Goal: Transaction & Acquisition: Purchase product/service

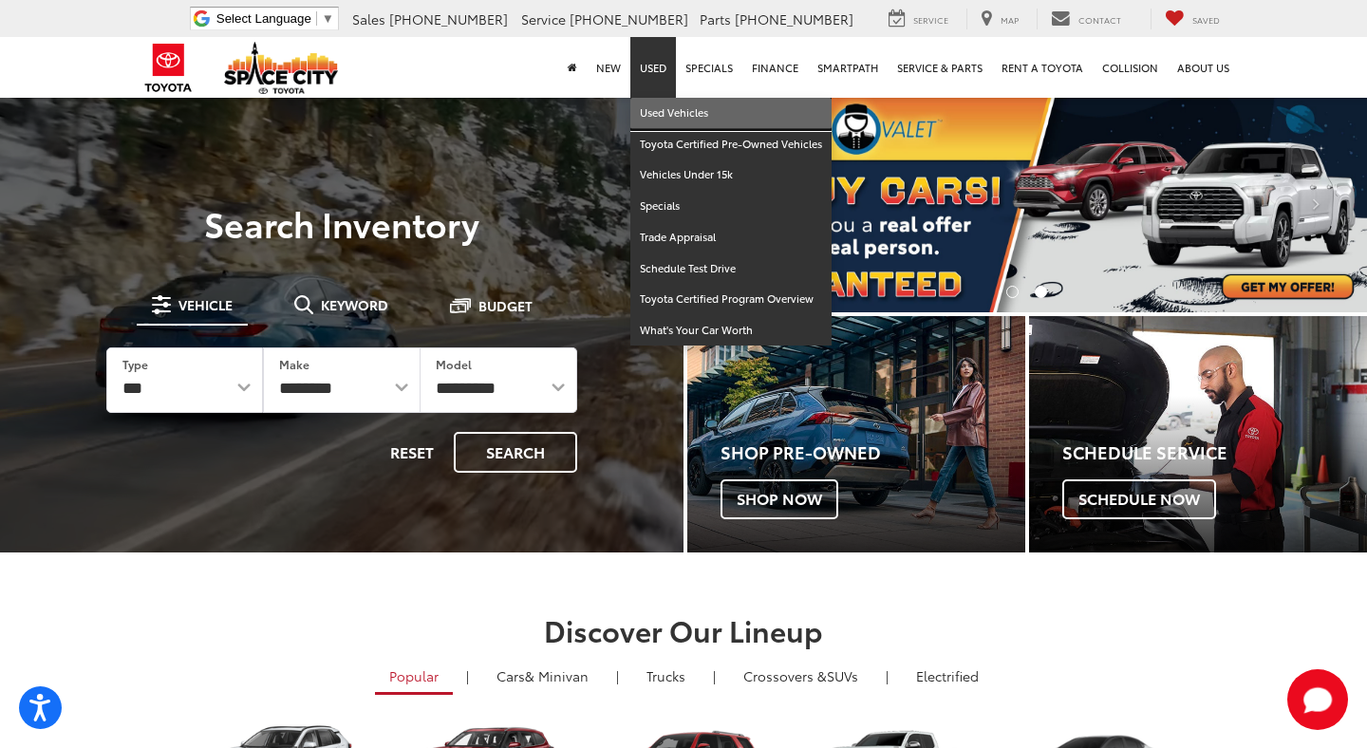
click at [676, 113] on link "Used Vehicles" at bounding box center [730, 113] width 201 height 31
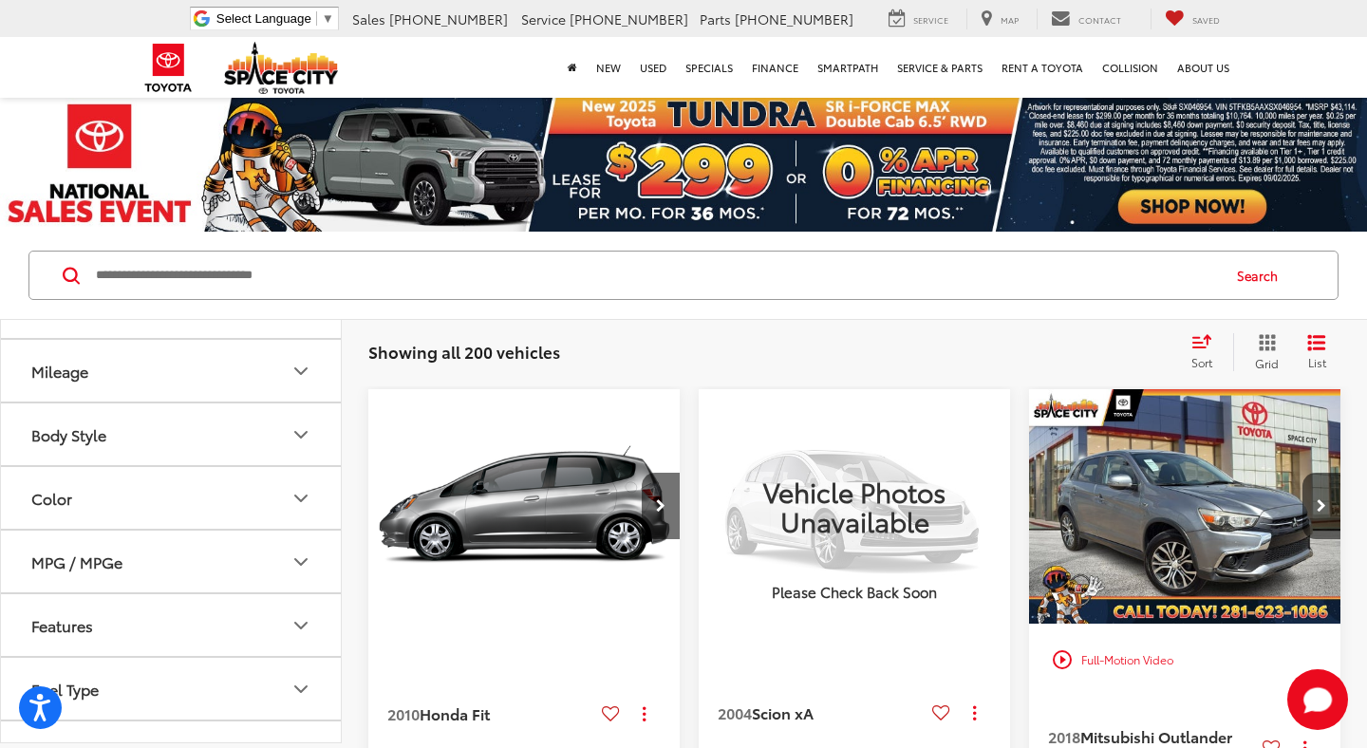
scroll to position [248, 0]
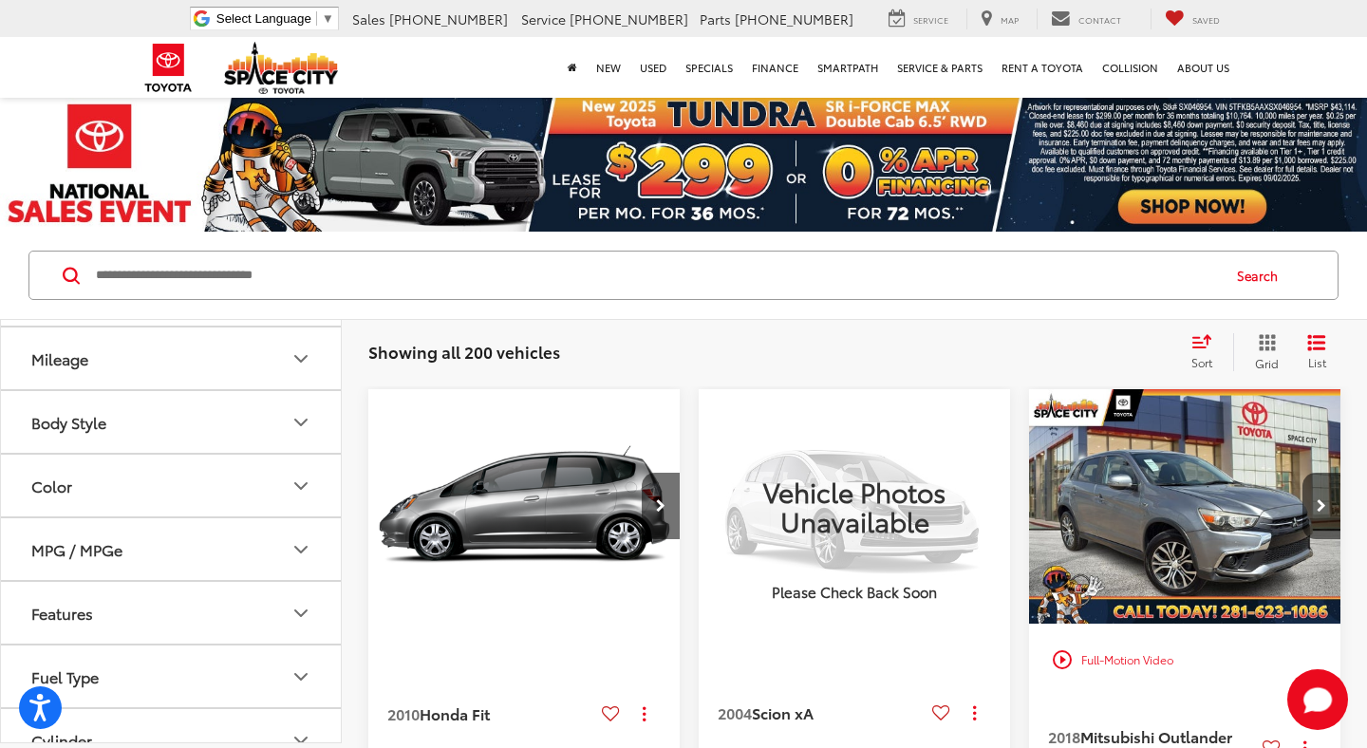
click at [230, 404] on button "Body Style" at bounding box center [172, 422] width 342 height 62
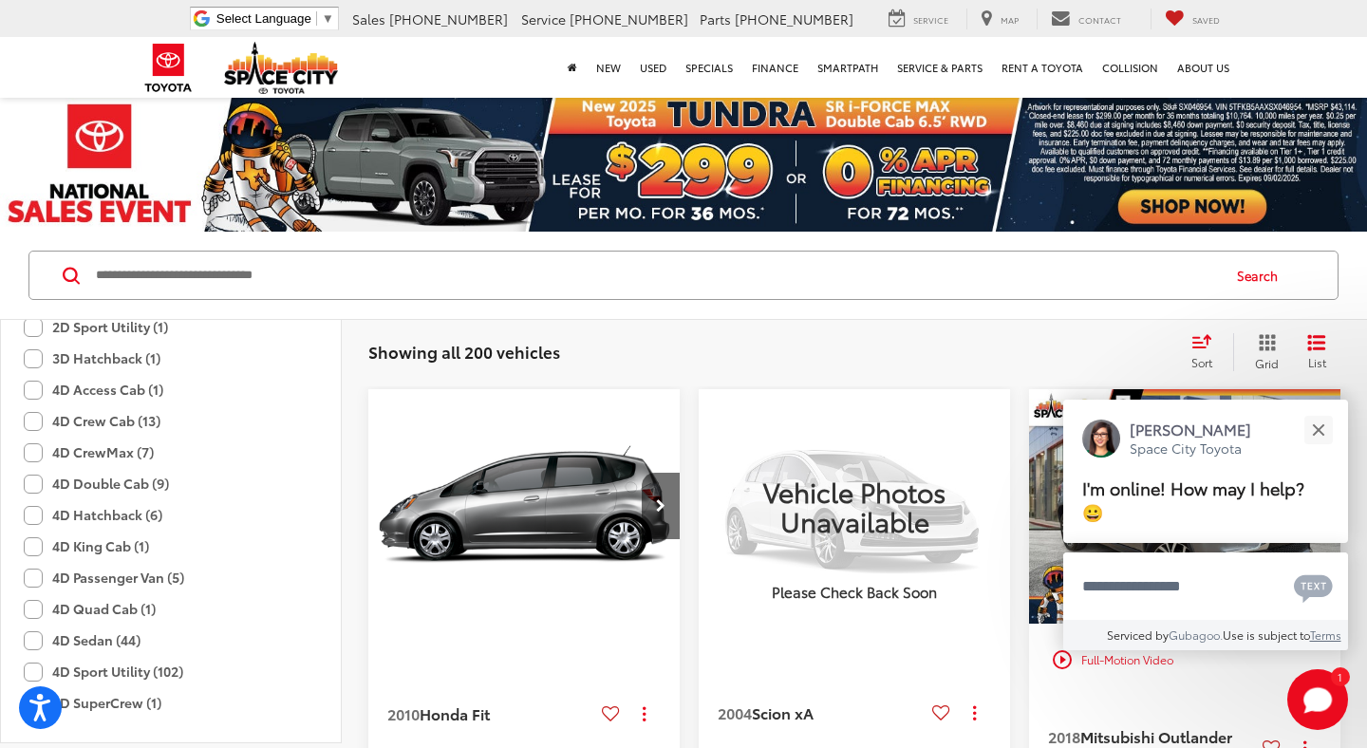
scroll to position [493, 0]
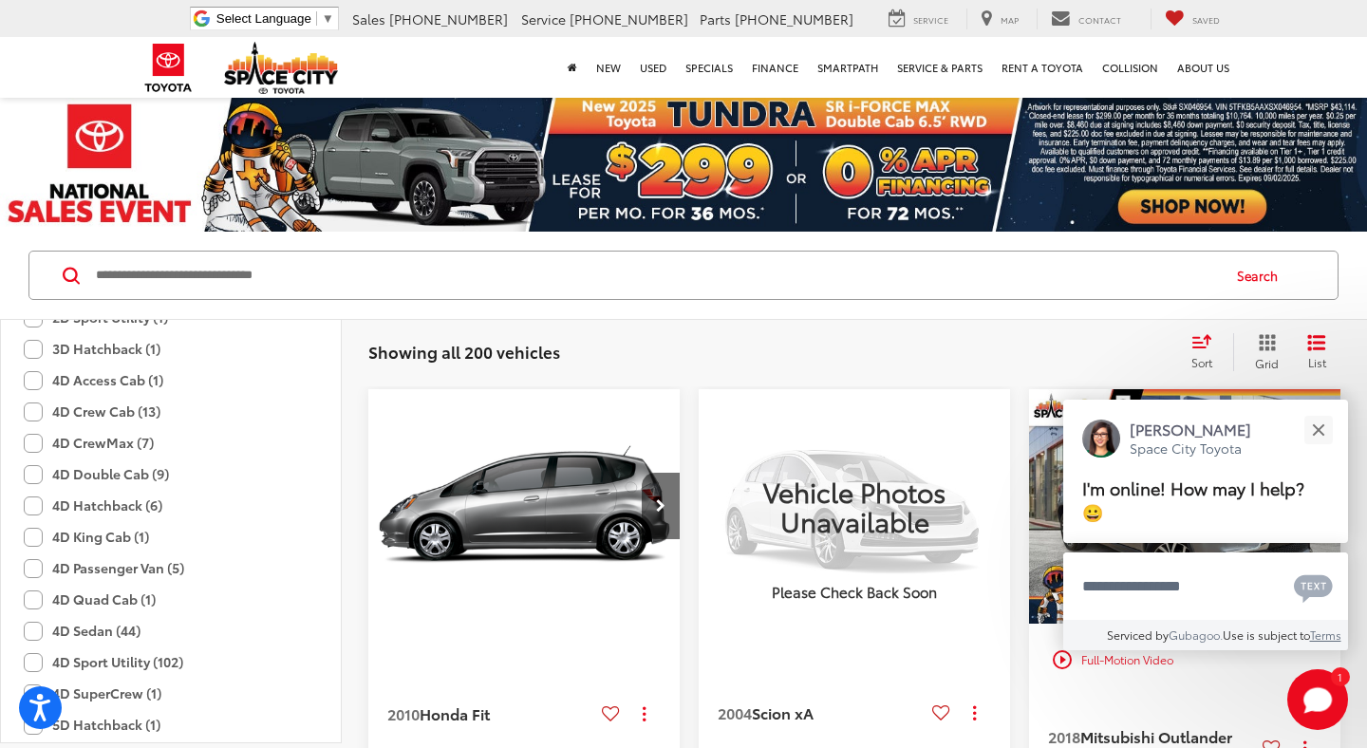
click at [36, 408] on label "4D Crew Cab (13)" at bounding box center [92, 411] width 137 height 31
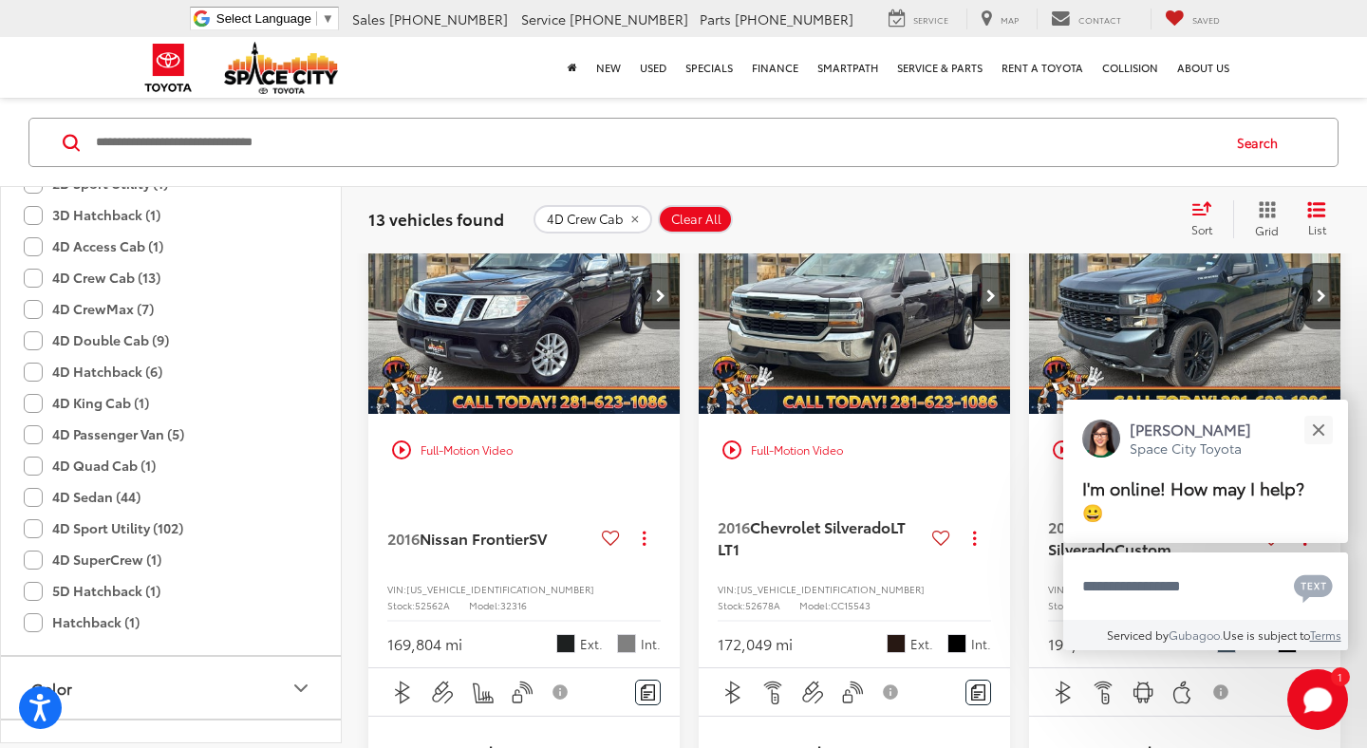
scroll to position [222, 0]
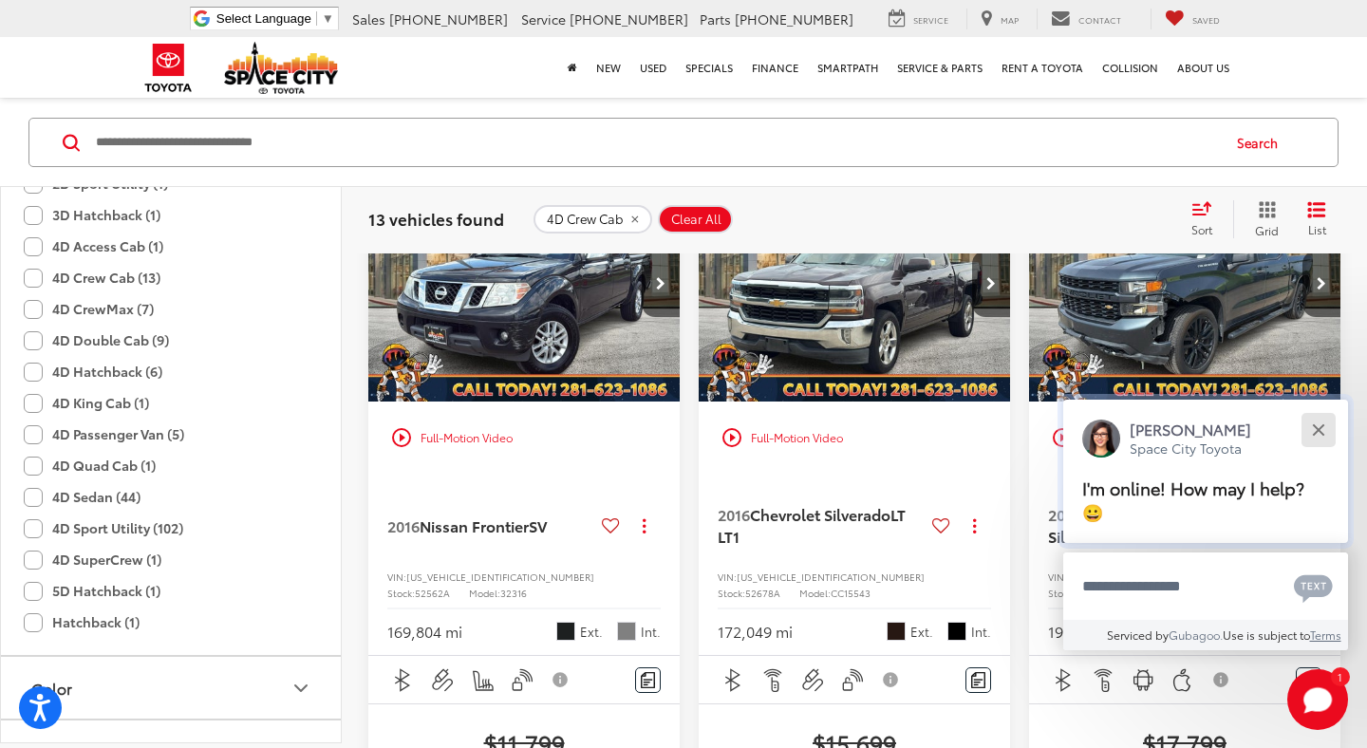
click at [1320, 448] on button "Close" at bounding box center [1318, 429] width 41 height 41
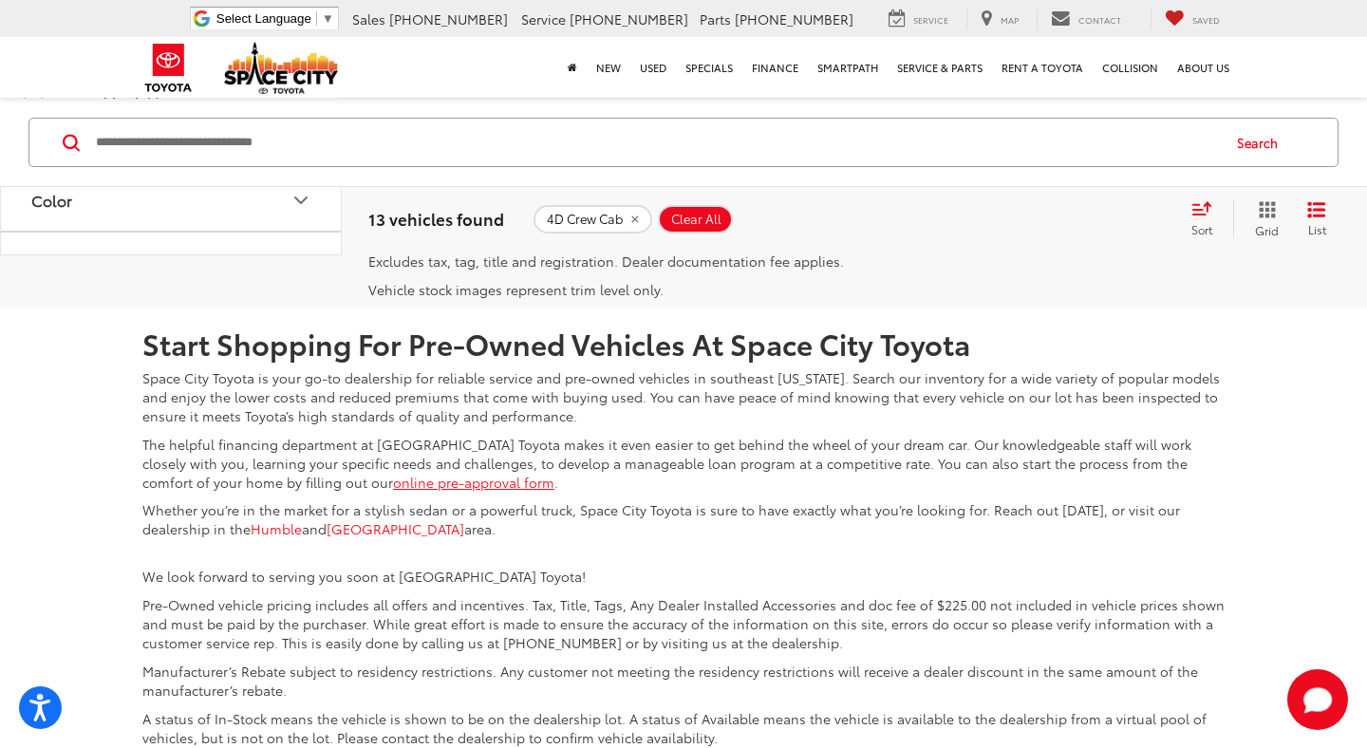
scroll to position [4383, 0]
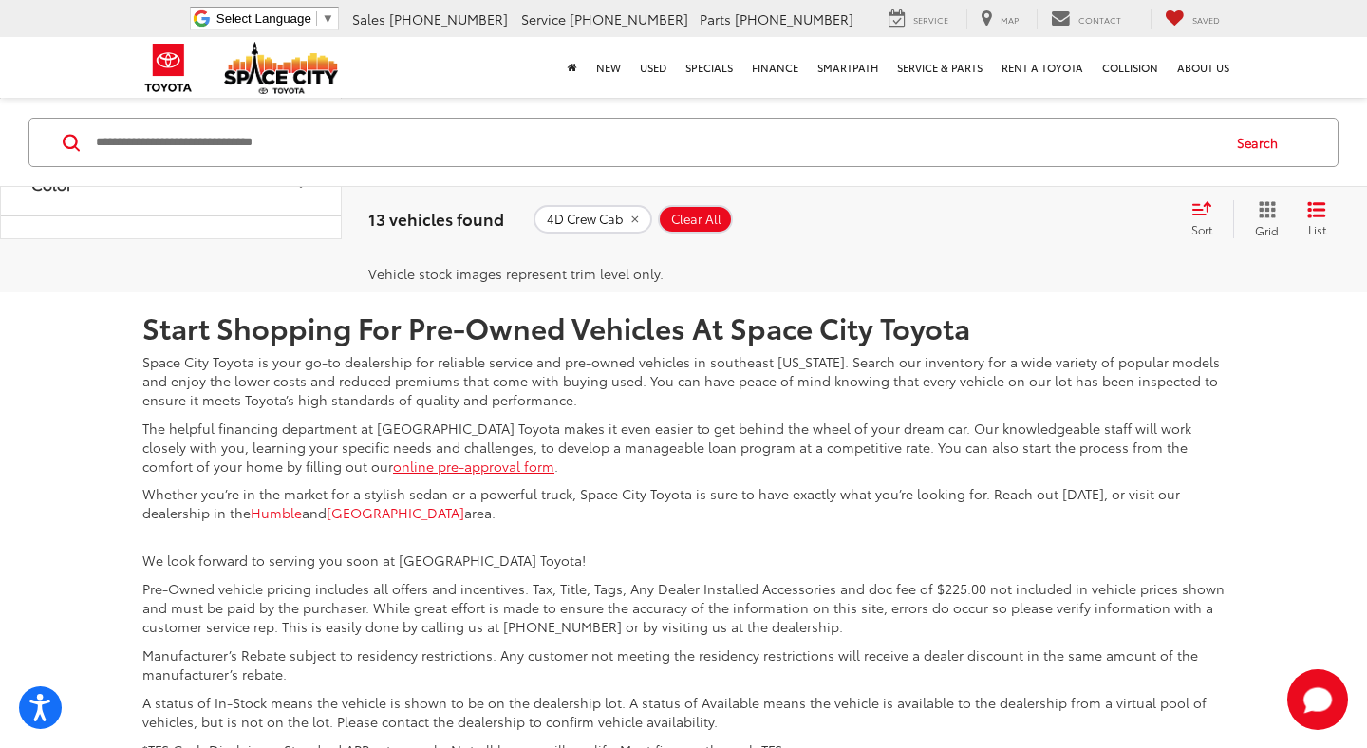
click at [1083, 168] on link "2" at bounding box center [1097, 151] width 29 height 34
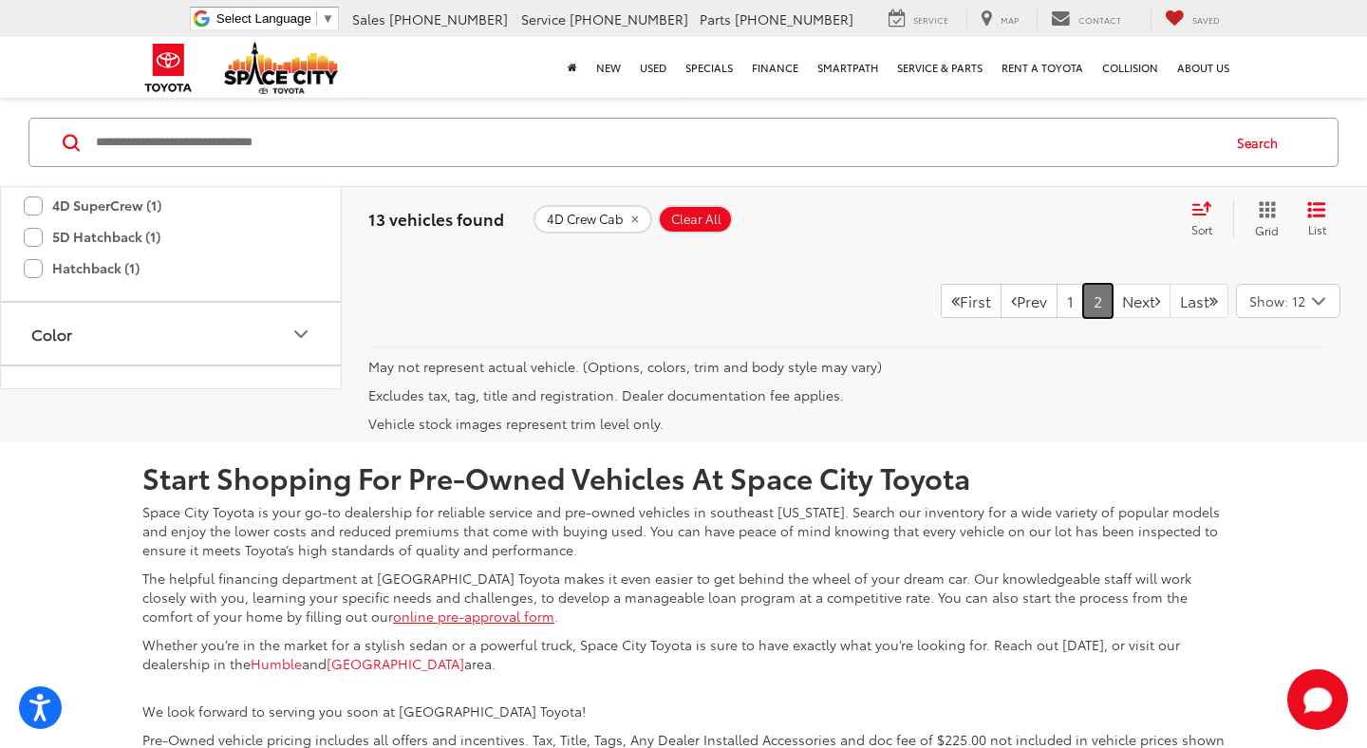
scroll to position [1120, 0]
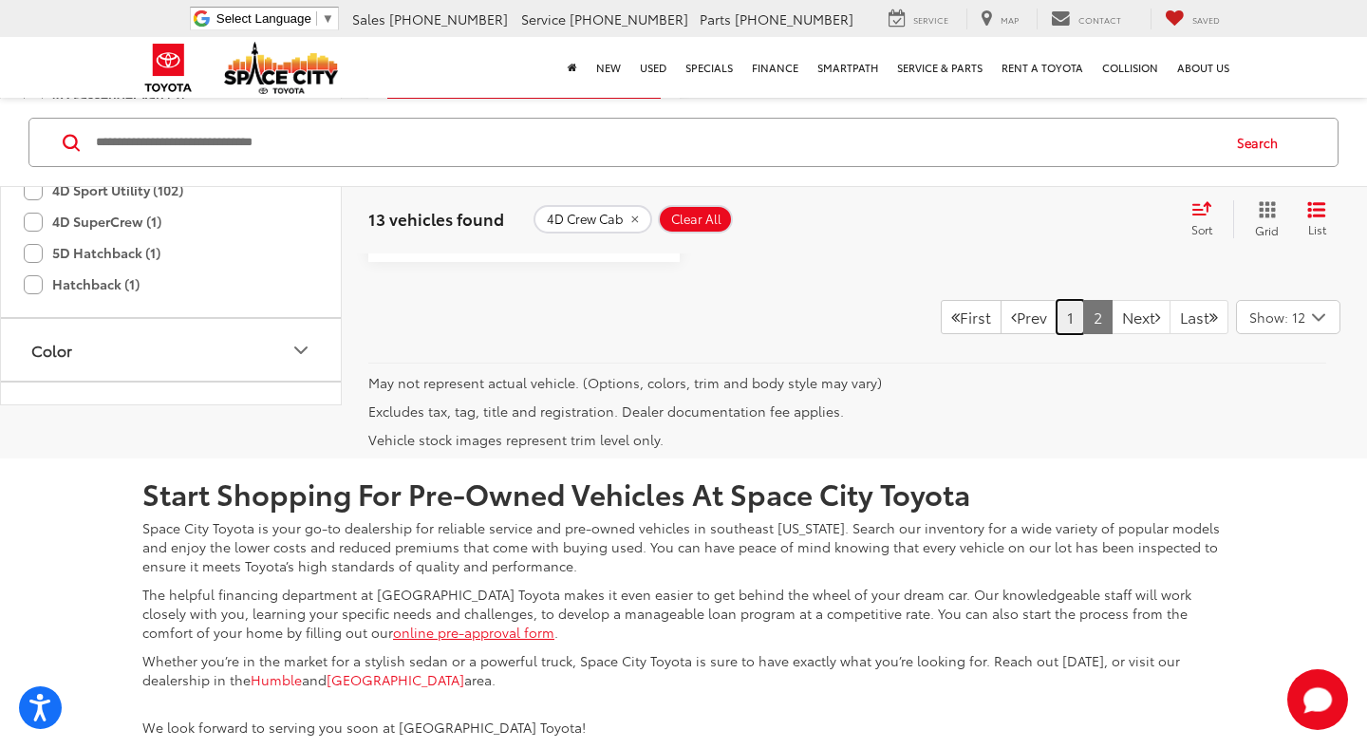
click at [1057, 334] on link "1" at bounding box center [1071, 317] width 28 height 34
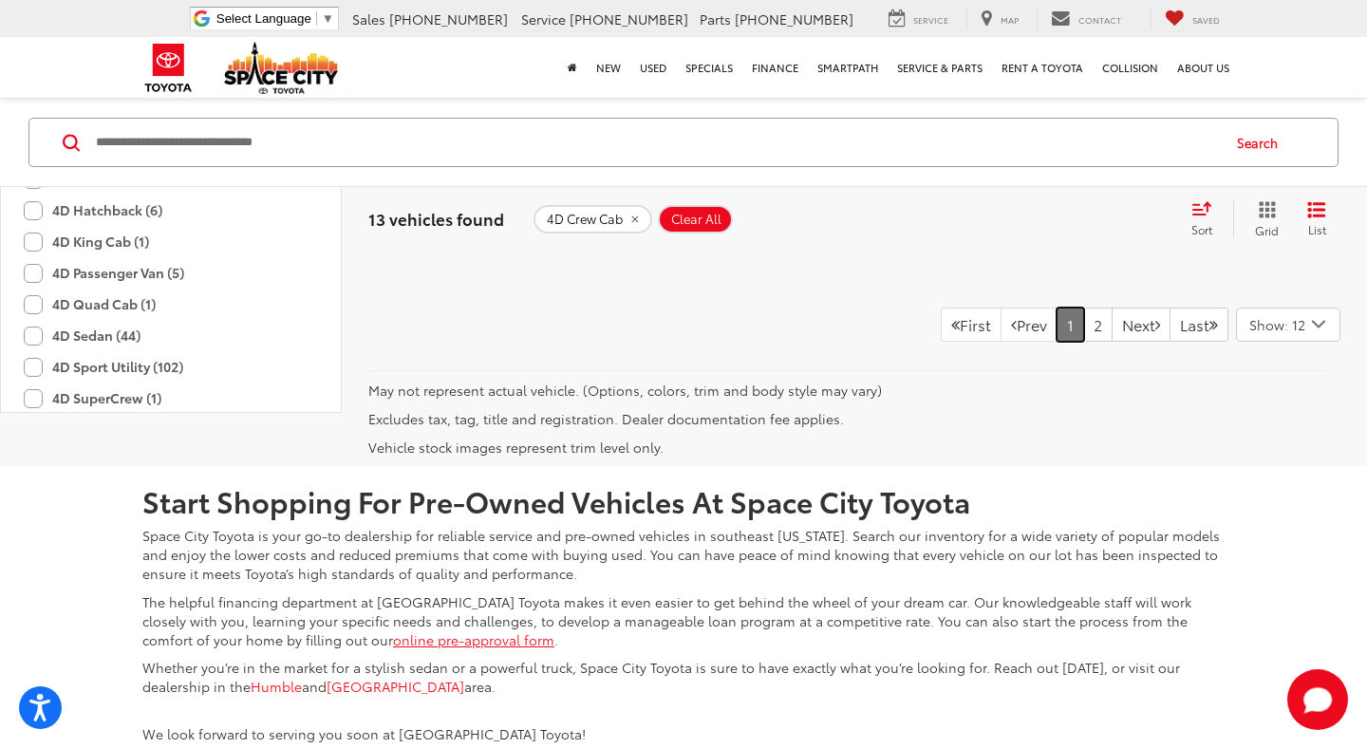
scroll to position [287, 0]
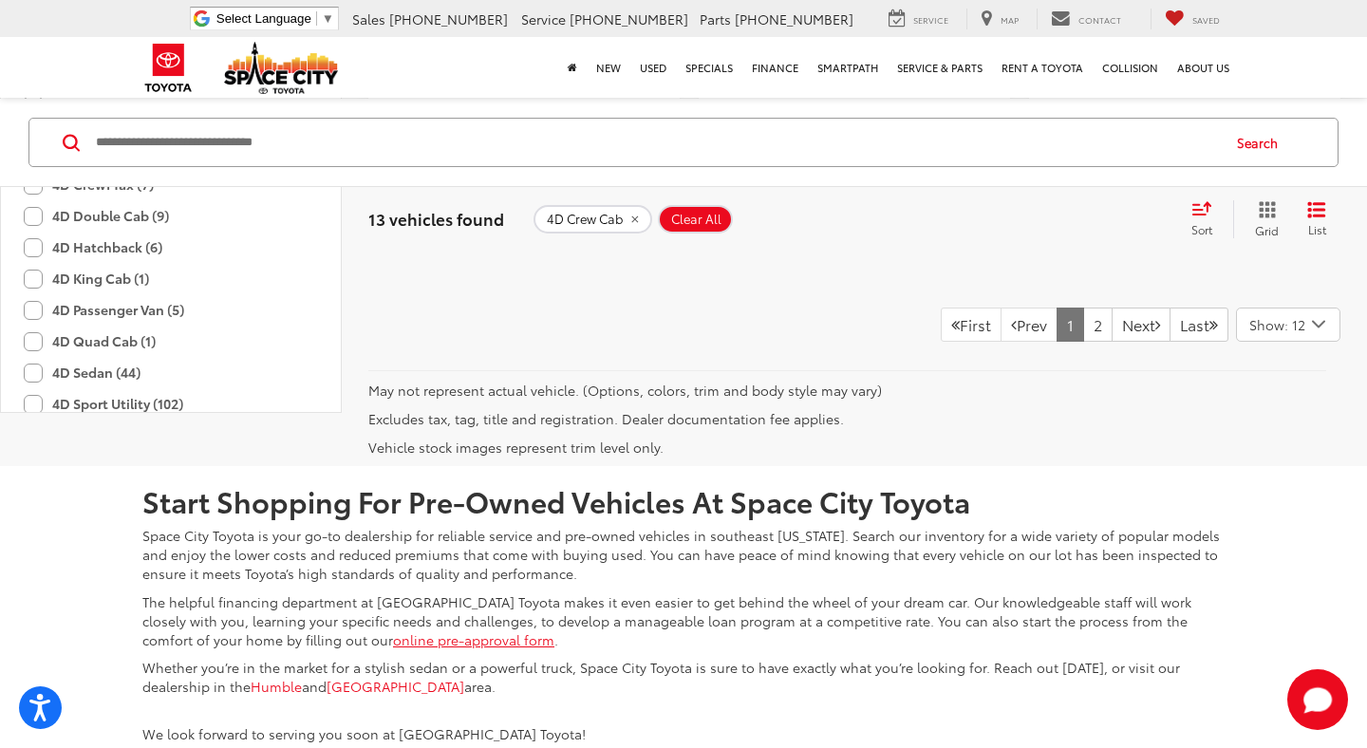
click at [34, 200] on label "4D CrewMax (7)" at bounding box center [89, 184] width 130 height 31
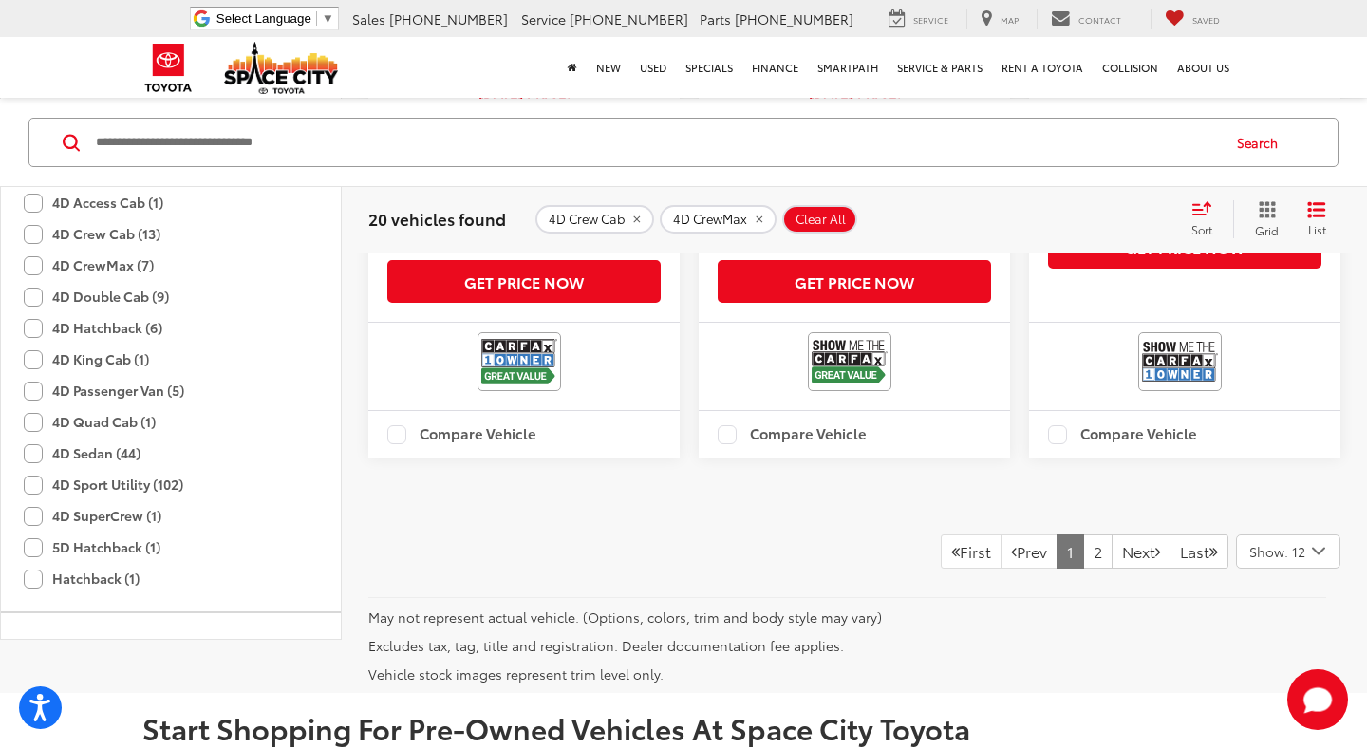
scroll to position [442, 0]
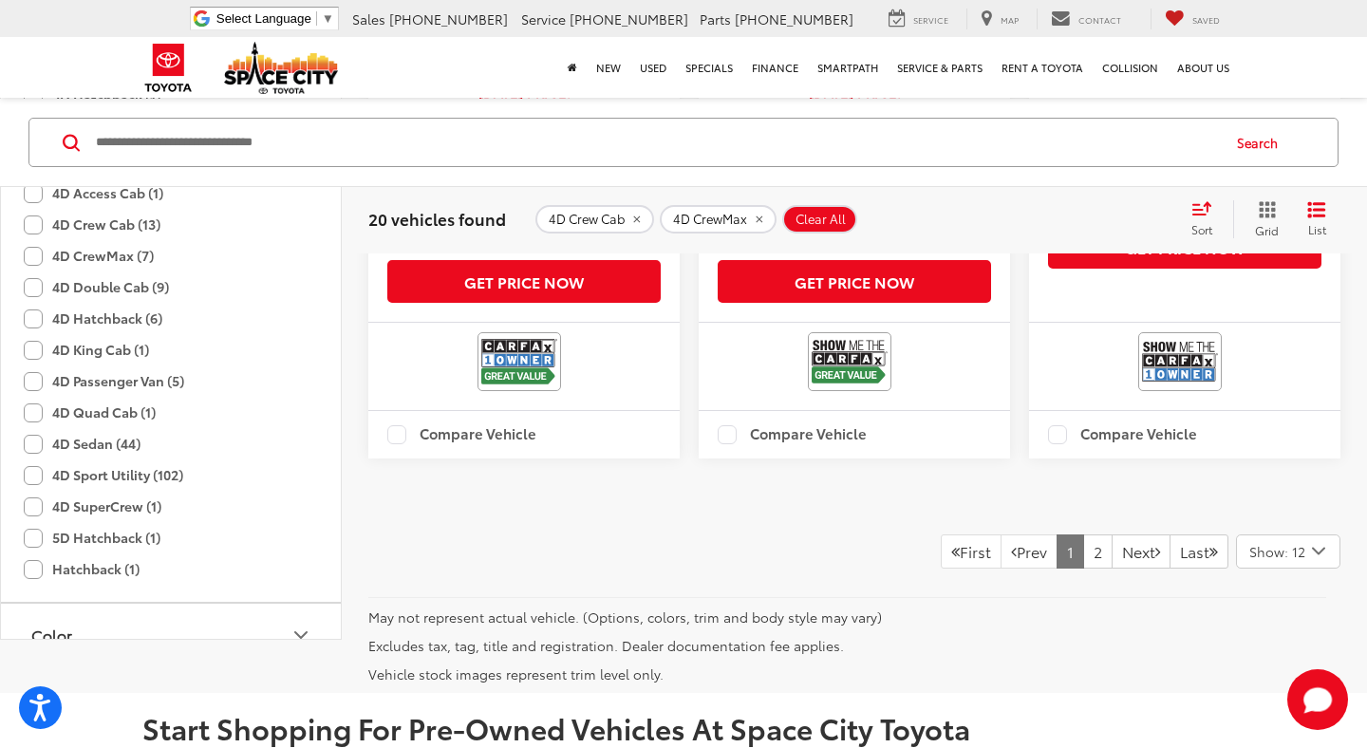
click at [33, 428] on label "4D Quad Cab (1)" at bounding box center [90, 412] width 132 height 31
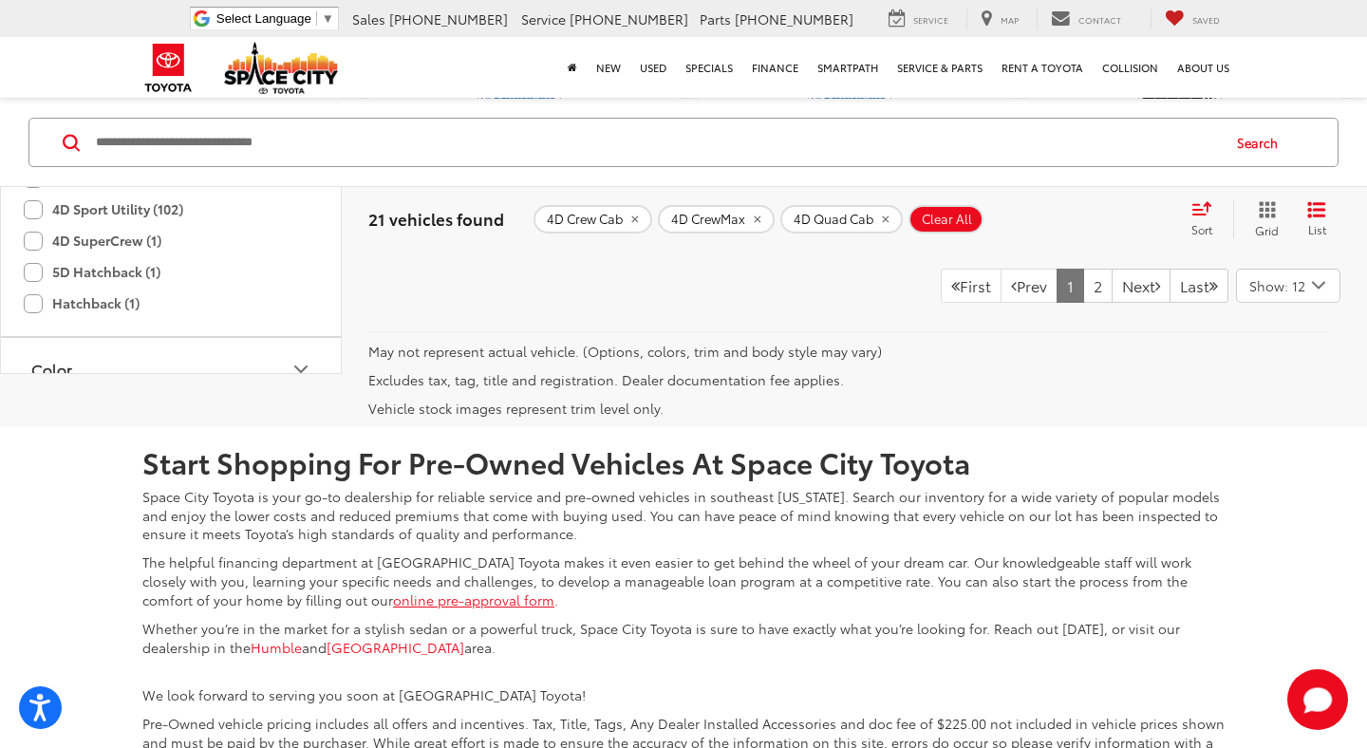
scroll to position [4264, 0]
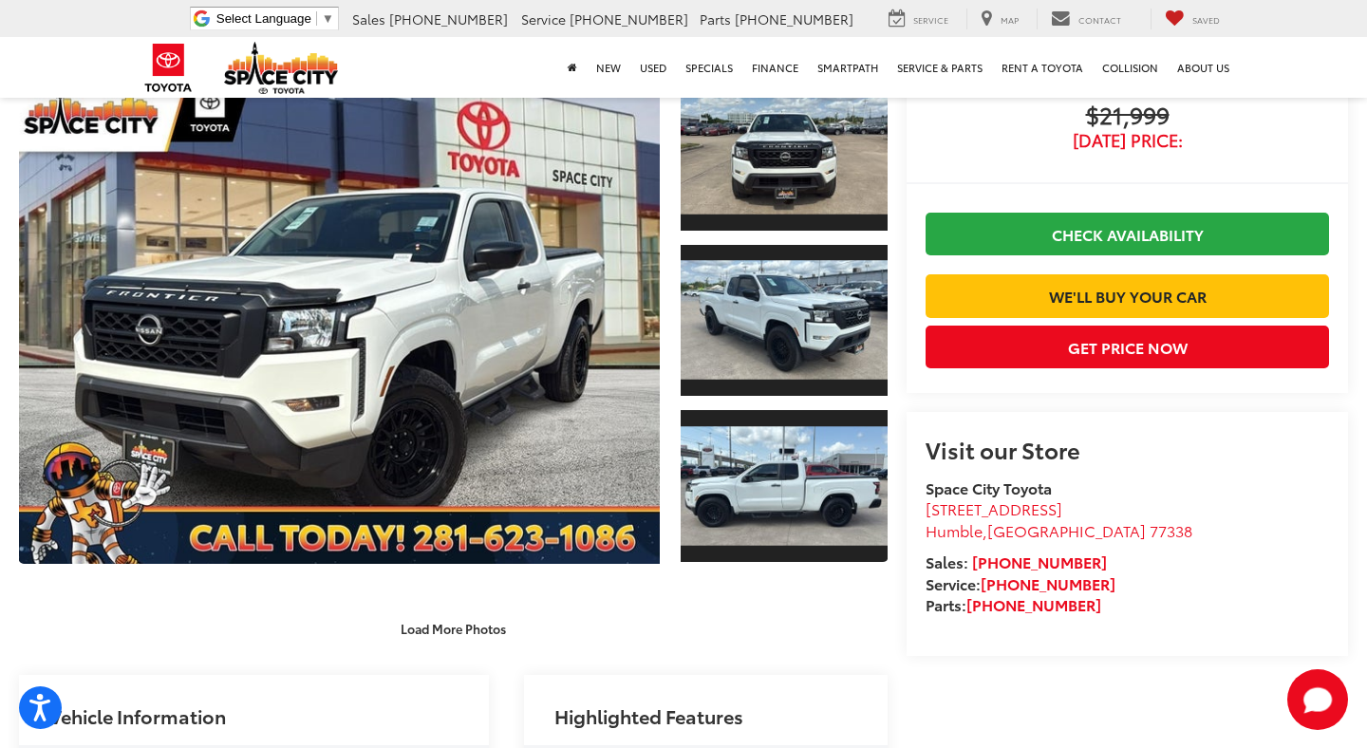
scroll to position [142, 0]
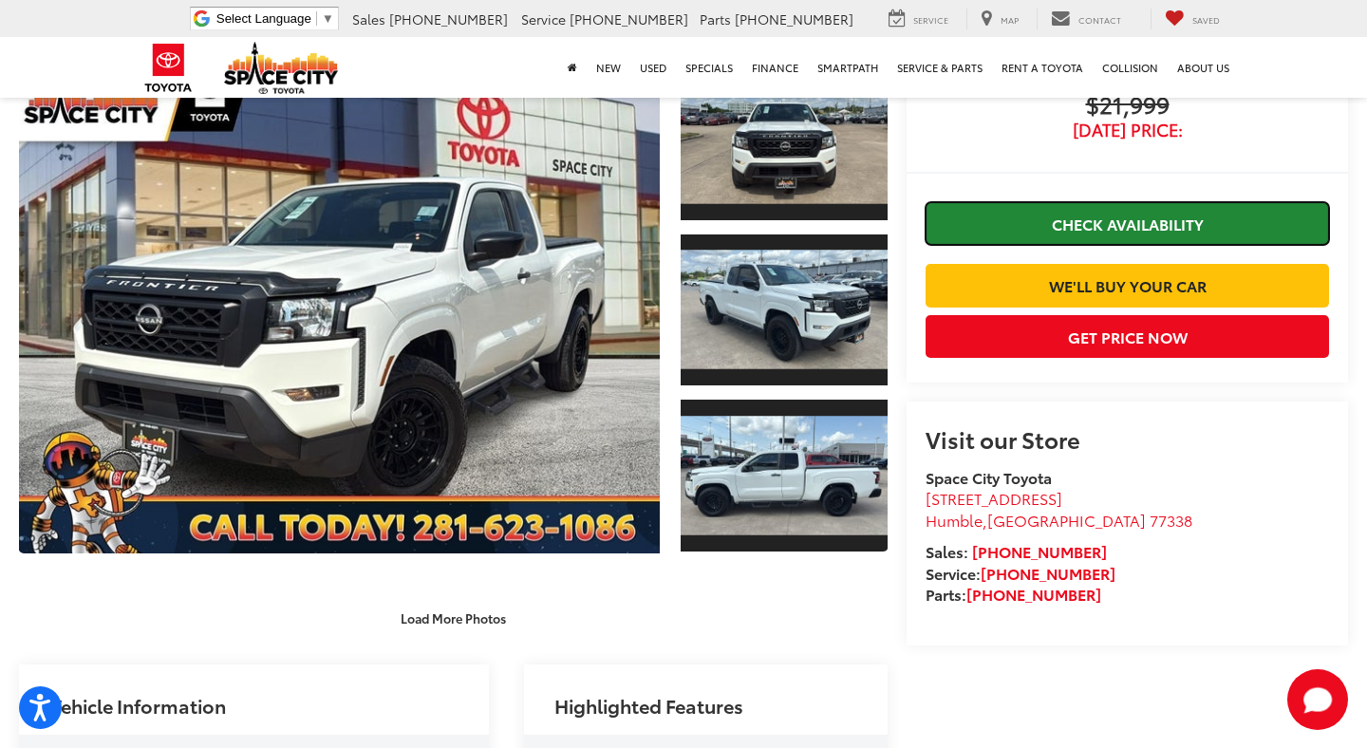
click at [1225, 220] on link "Check Availability" at bounding box center [1128, 223] width 404 height 43
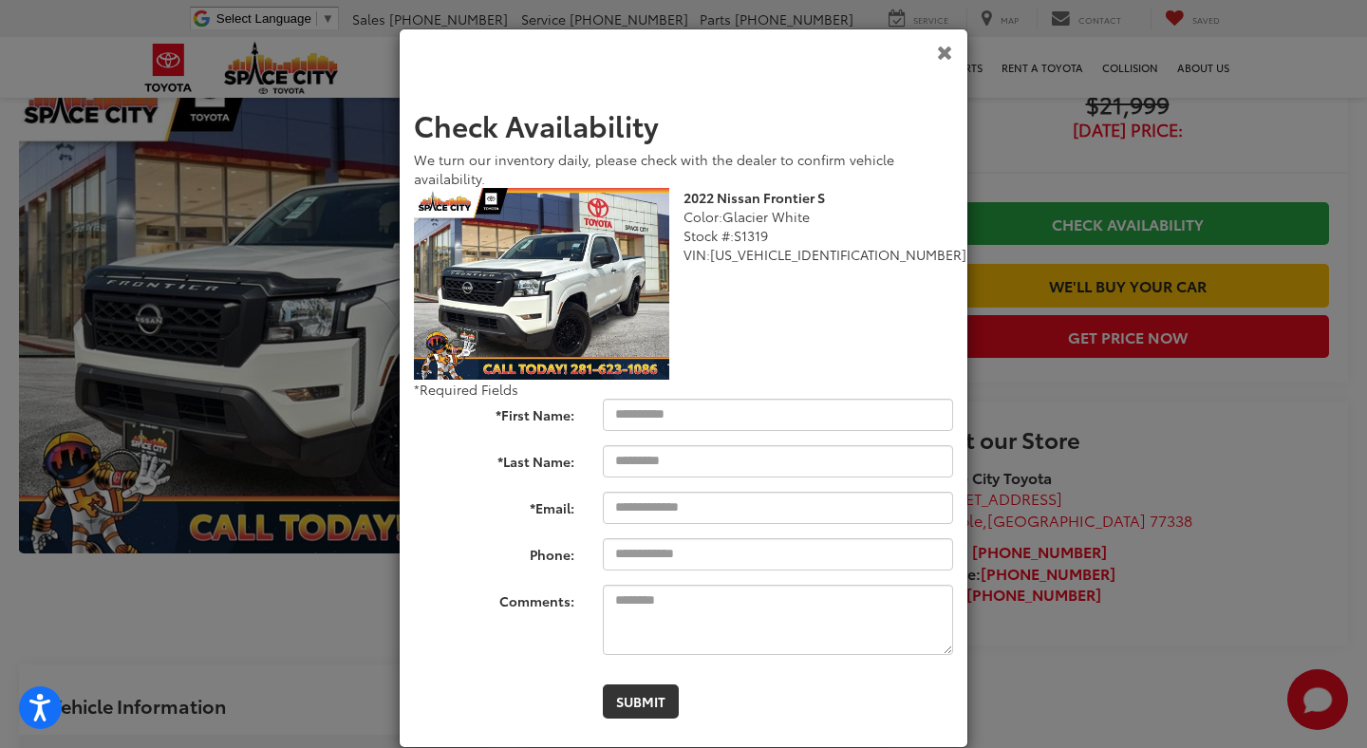
click at [950, 48] on icon "Close" at bounding box center [945, 52] width 16 height 20
